Goal: Find specific page/section

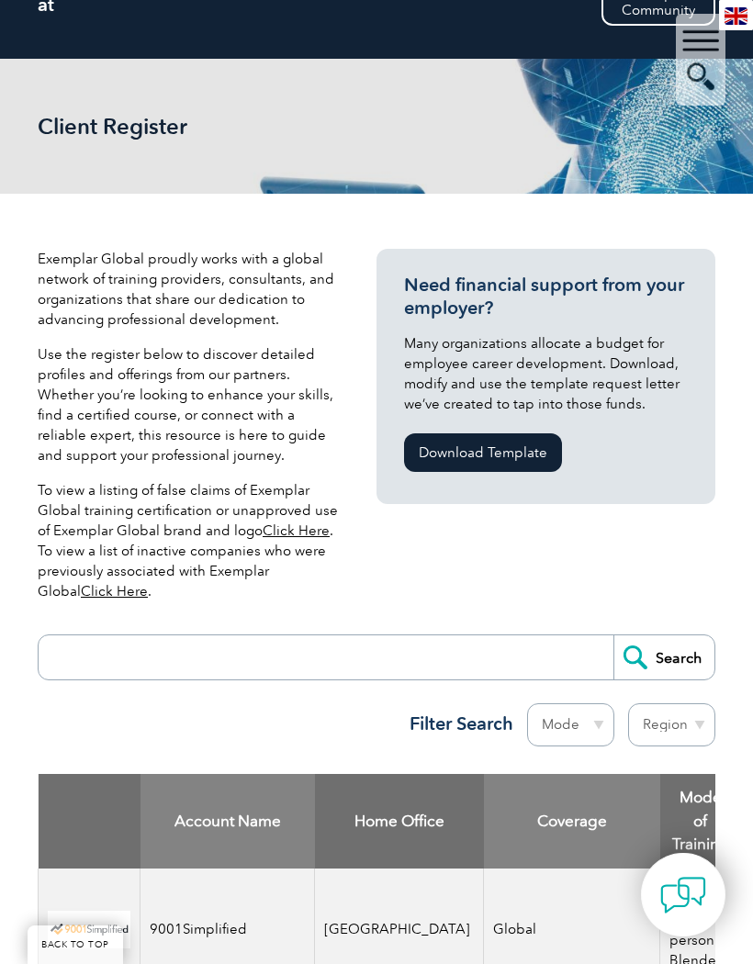
scroll to position [218, 0]
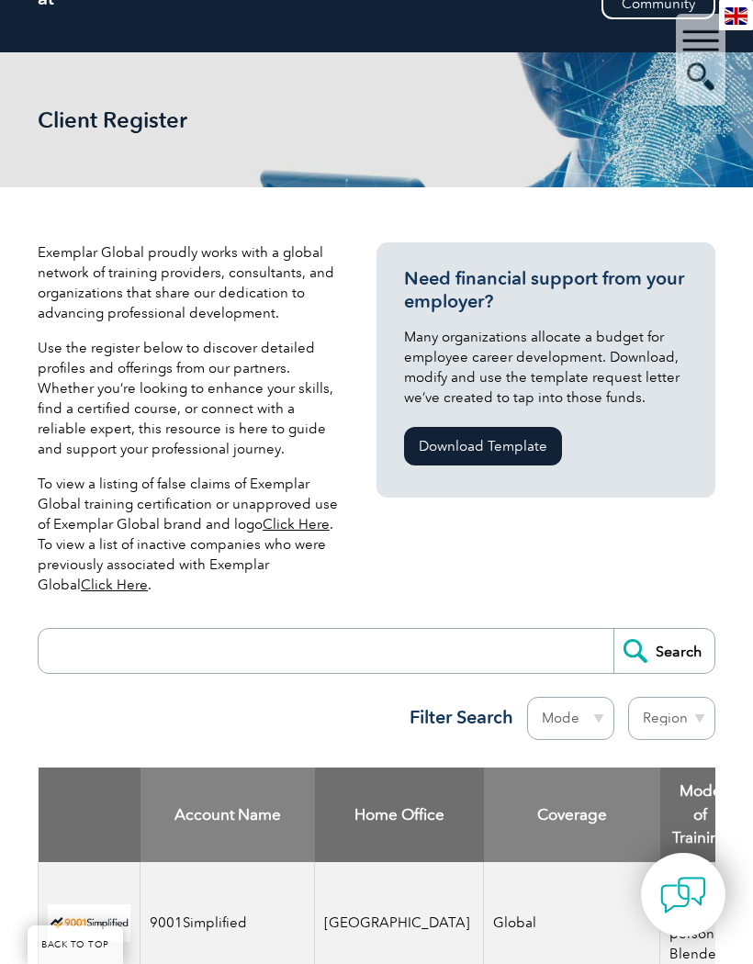
click at [405, 672] on input "search" at bounding box center [330, 651] width 565 height 44
type input "Statamatrix"
click at [673, 664] on input "Search" at bounding box center [663, 651] width 101 height 44
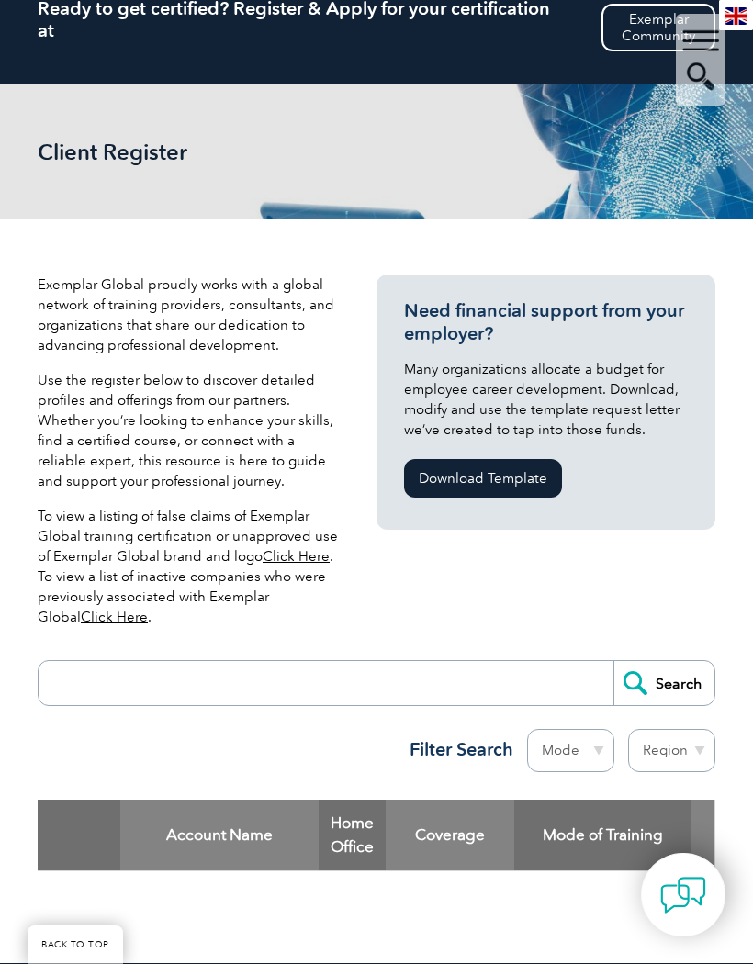
scroll to position [185, 0]
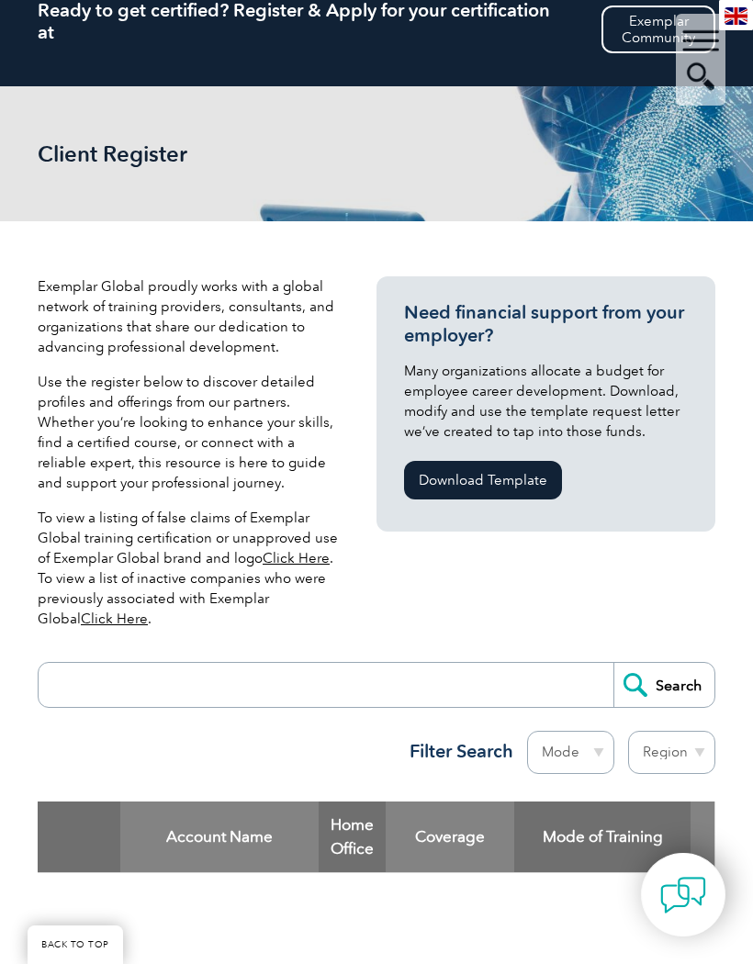
click at [714, 82] on div "▼" at bounding box center [701, 60] width 50 height 92
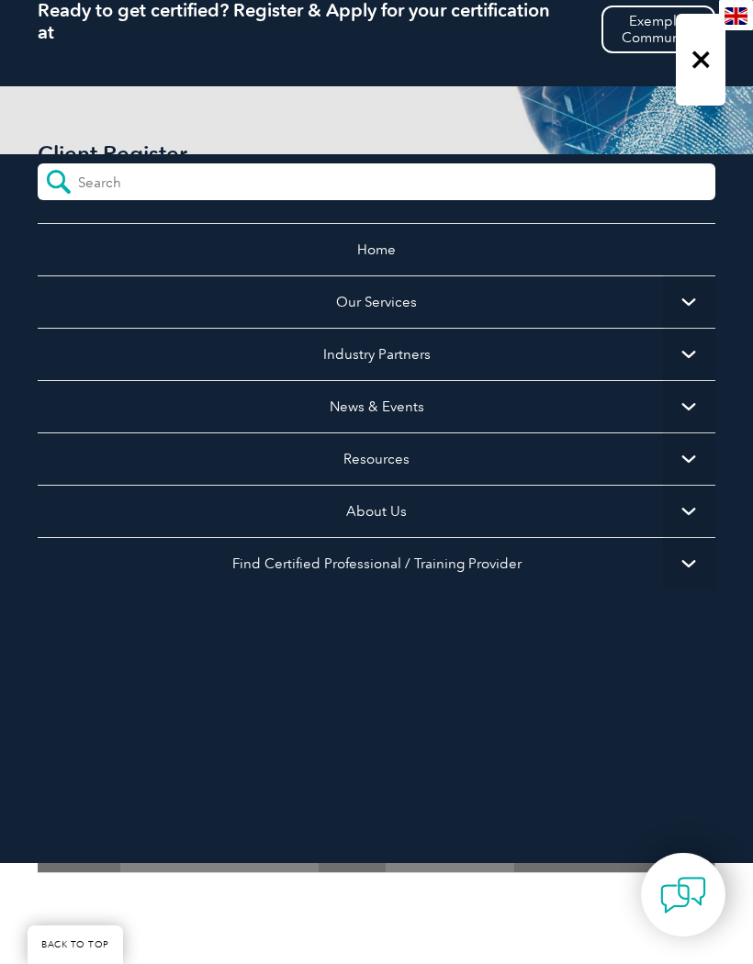
click at [373, 169] on form at bounding box center [376, 181] width 677 height 37
click at [270, 189] on form at bounding box center [376, 181] width 677 height 37
click at [699, 68] on div "▼" at bounding box center [701, 60] width 50 height 92
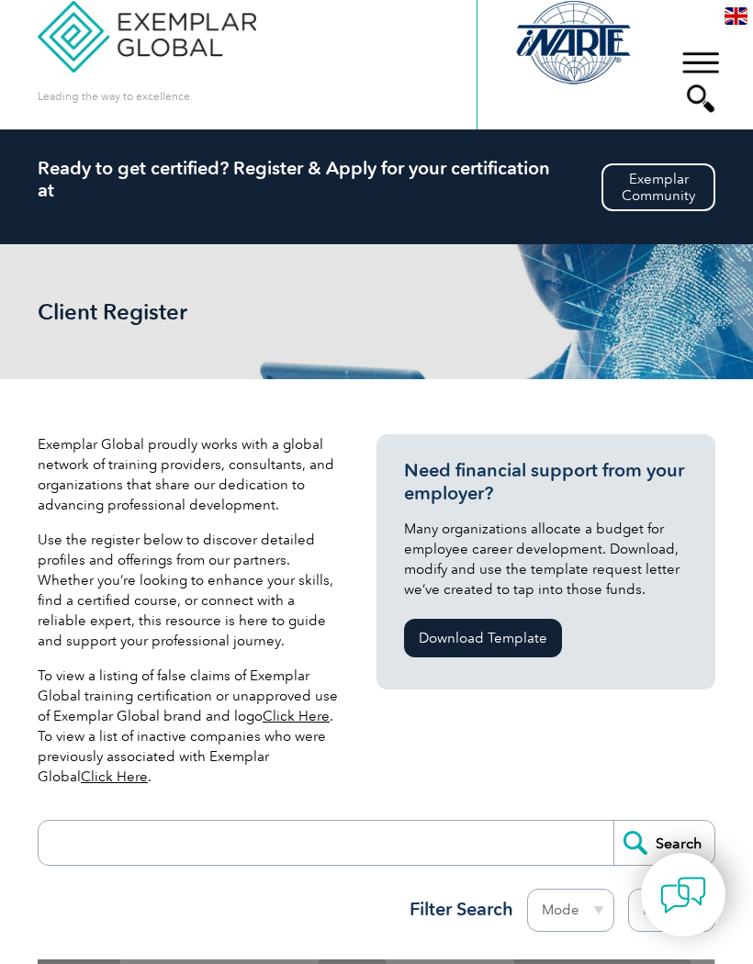
scroll to position [0, 0]
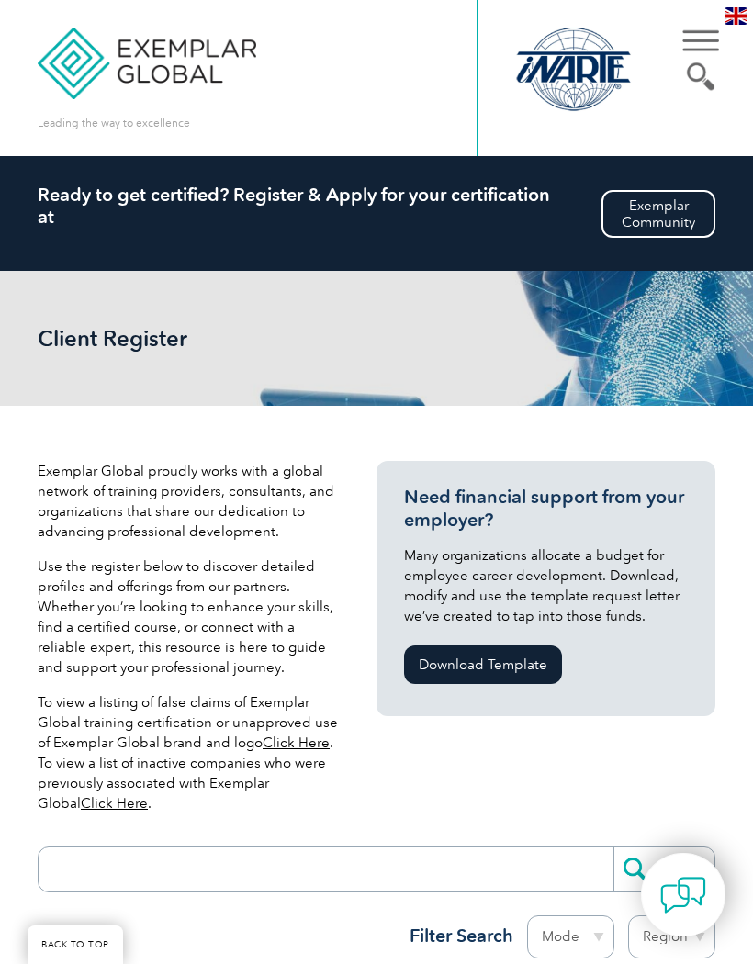
scroll to position [298, 0]
